Goal: Communication & Community: Answer question/provide support

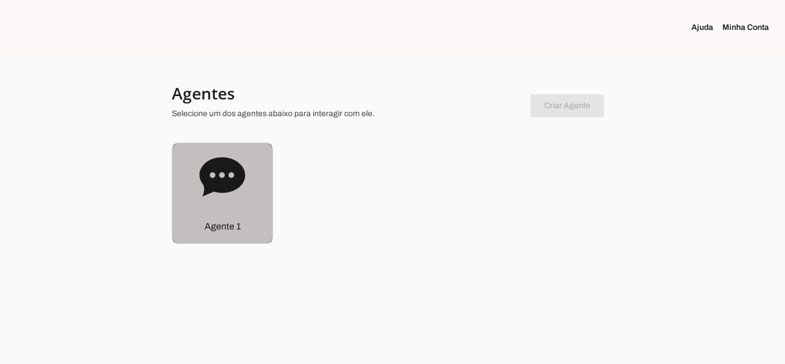
click at [247, 176] on div "Agente 1" at bounding box center [222, 193] width 99 height 99
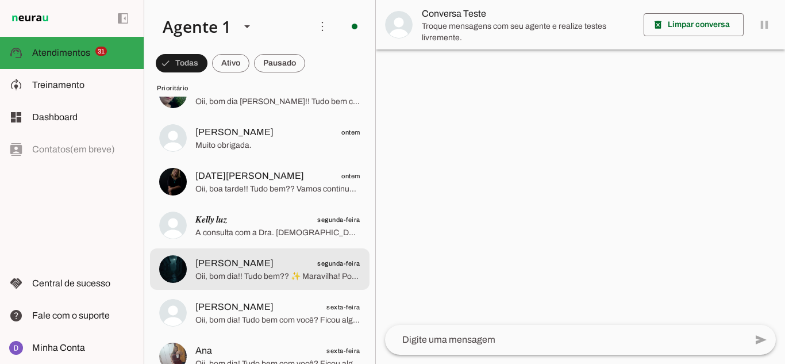
scroll to position [49, 0]
click at [262, 262] on span "[PERSON_NAME] segunda-feira" at bounding box center [277, 263] width 165 height 14
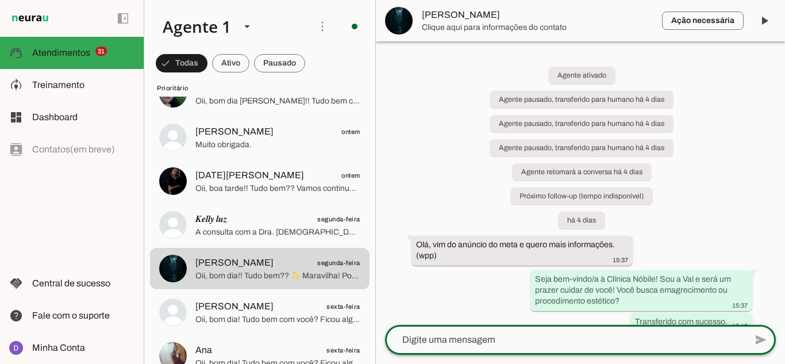
click at [426, 337] on textarea at bounding box center [565, 340] width 361 height 14
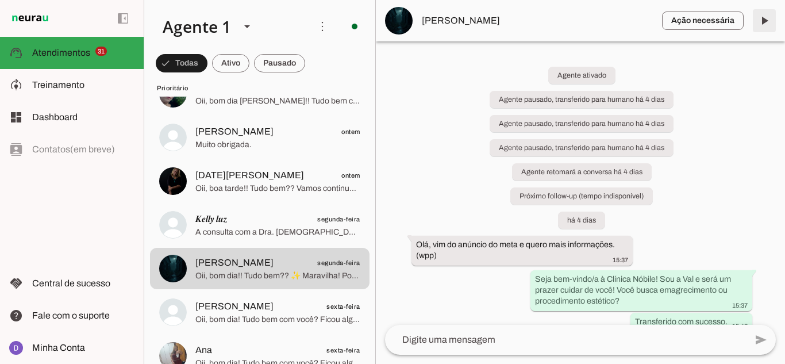
click at [772, 22] on span at bounding box center [764, 21] width 28 height 28
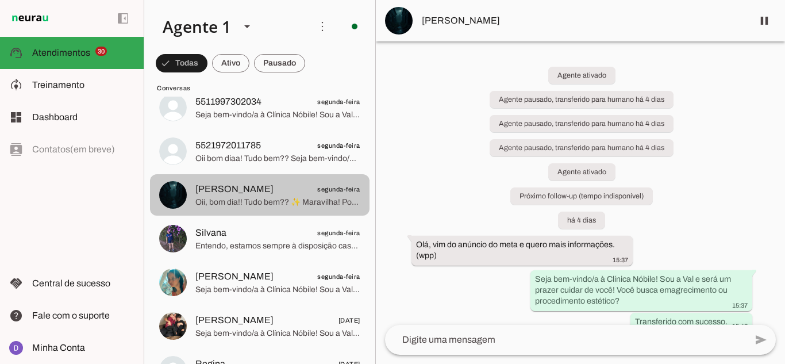
scroll to position [1628, 0]
click at [269, 186] on span "[PERSON_NAME] segunda-feira" at bounding box center [277, 188] width 165 height 14
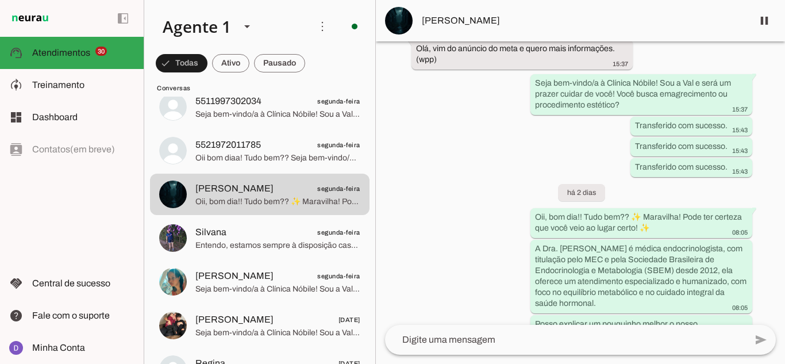
scroll to position [225, 0]
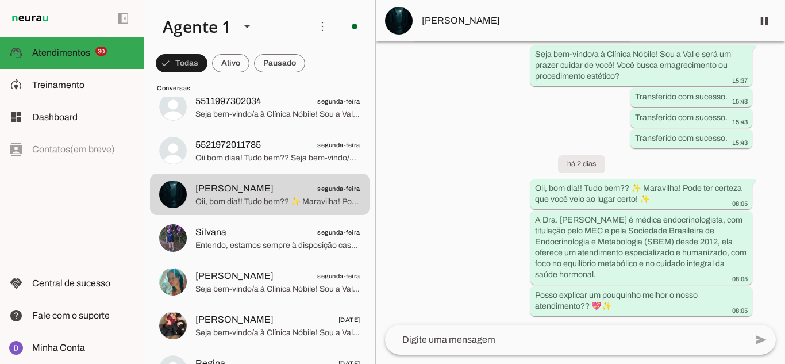
click at [772, 286] on div "Agente ativado Agente pausado, transferido para humano há 4 dias Agente pausado…" at bounding box center [580, 182] width 409 height 283
click at [620, 336] on textarea at bounding box center [565, 340] width 361 height 14
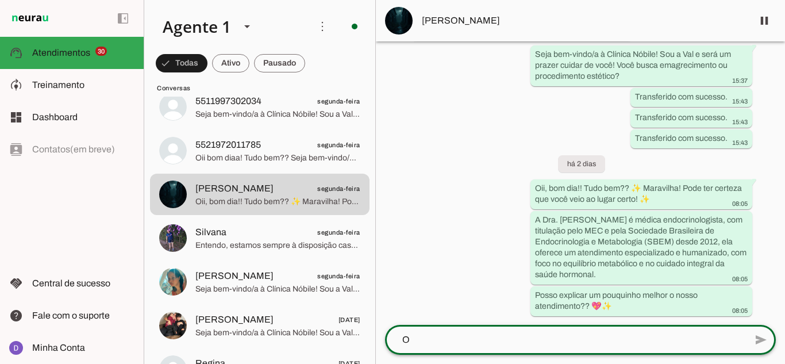
scroll to position [0, 0]
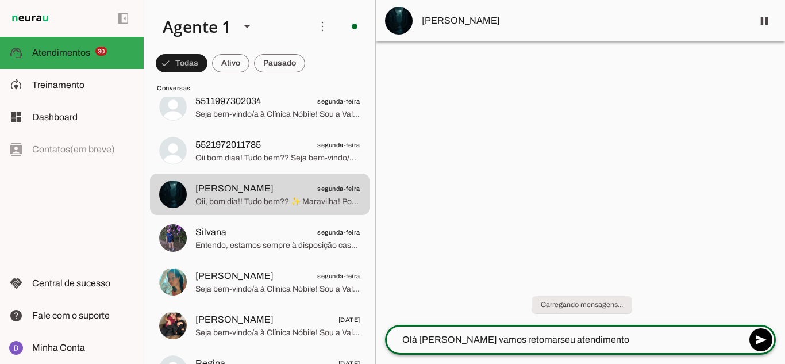
click at [512, 341] on textarea "Olá [PERSON_NAME] vamos retomarseu atendimento" at bounding box center [565, 340] width 361 height 14
type textarea "Olá [PERSON_NAME] vamos retomar seu atendimento"
type md-outlined-text-field "Olá [PERSON_NAME] vamos retomar seu atendimento"
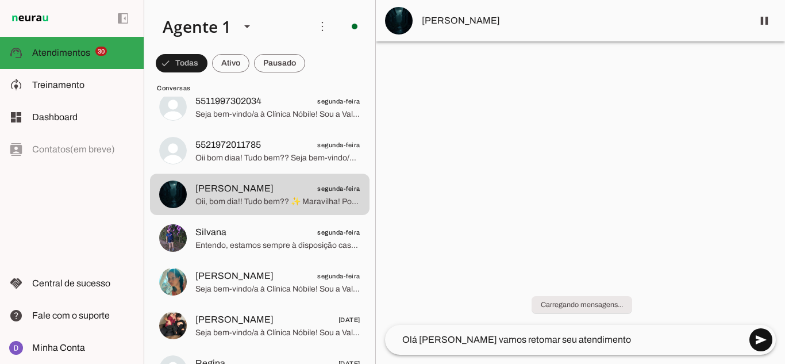
click at [756, 336] on span at bounding box center [761, 340] width 28 height 28
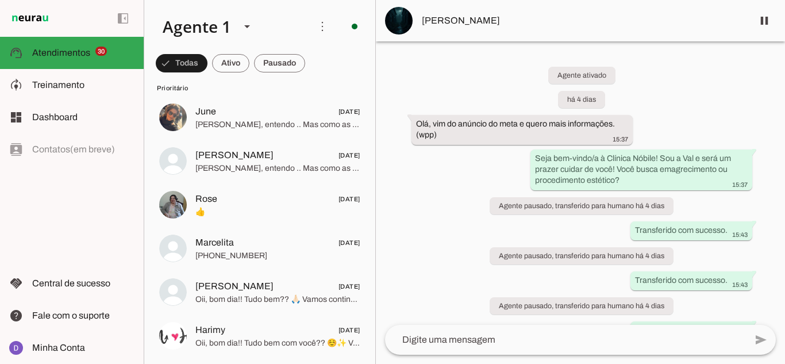
scroll to position [293, 0]
